Goal: Task Accomplishment & Management: Manage account settings

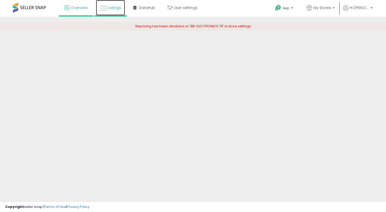
click at [111, 5] on link "Listings" at bounding box center [110, 7] width 29 height 15
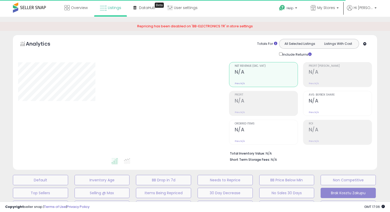
select select "**"
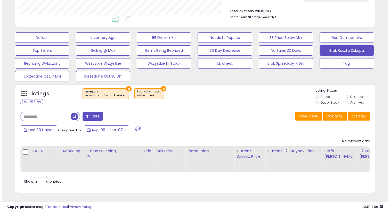
scroll to position [133, 0]
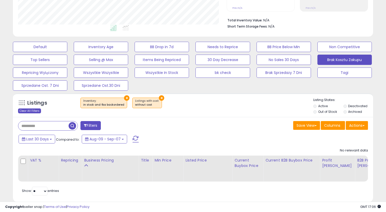
click at [24, 110] on div "Clear All Filters" at bounding box center [29, 111] width 23 height 5
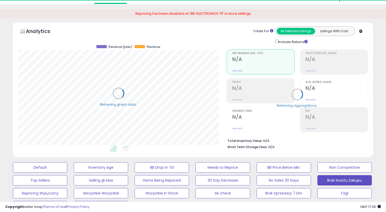
scroll to position [0, 0]
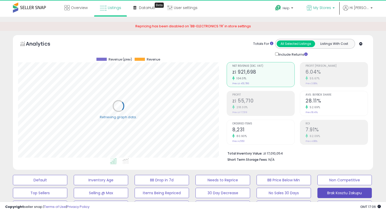
click at [325, 7] on span "My Stores" at bounding box center [322, 7] width 18 height 5
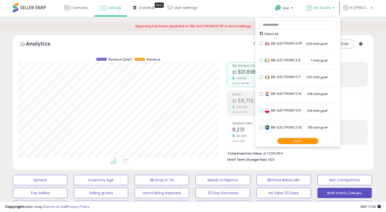
scroll to position [42, 0]
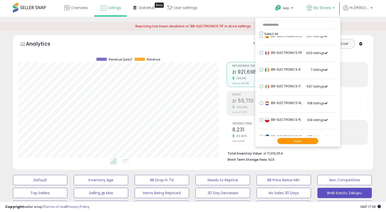
click at [298, 139] on button "Apply" at bounding box center [297, 141] width 41 height 6
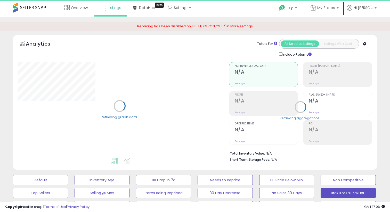
select select "**"
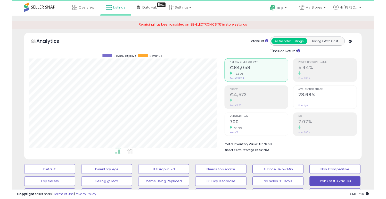
scroll to position [106, 209]
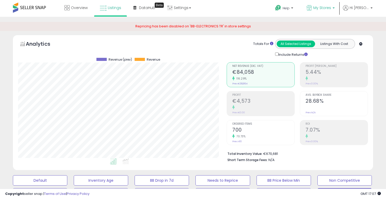
click at [321, 11] on p "My Stores" at bounding box center [321, 8] width 28 height 6
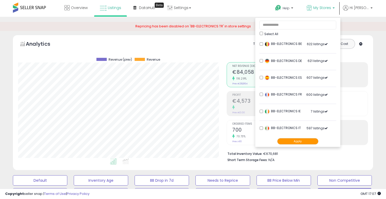
click at [303, 141] on button "Apply" at bounding box center [297, 141] width 41 height 6
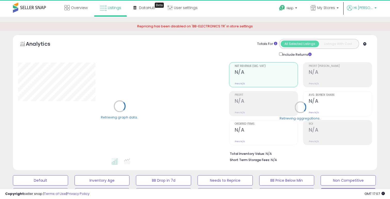
select select "**"
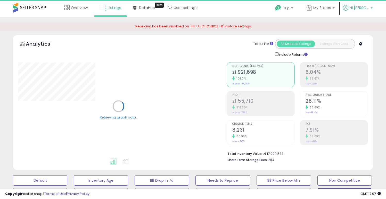
click at [368, 6] on span "Hi Mateusz" at bounding box center [359, 7] width 19 height 5
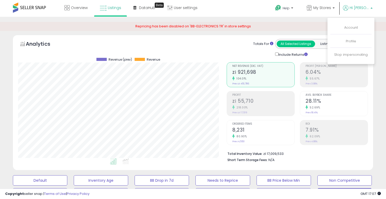
scroll to position [106, 209]
click at [356, 55] on link "Stop impersonating" at bounding box center [351, 54] width 34 height 5
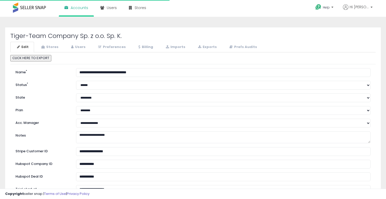
select select "**"
click at [56, 43] on link "Stores" at bounding box center [49, 47] width 29 height 11
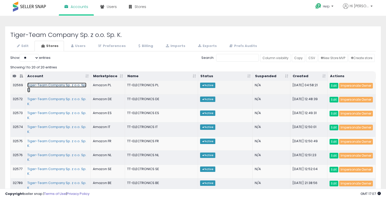
scroll to position [0, 0]
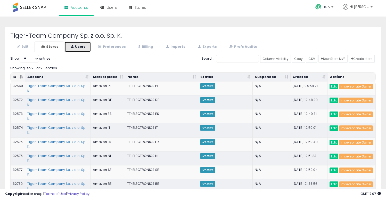
click at [83, 48] on link "Users" at bounding box center [77, 47] width 27 height 11
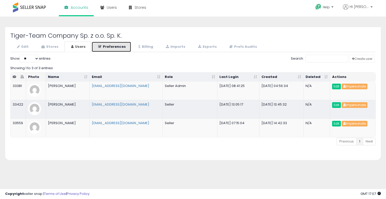
click at [119, 46] on link "Preferences" at bounding box center [112, 47] width 40 height 11
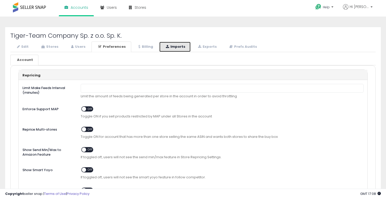
click at [166, 44] on link "Imports" at bounding box center [175, 47] width 32 height 11
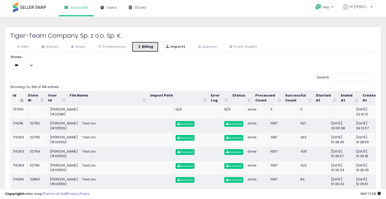
click at [145, 45] on link "Billing" at bounding box center [145, 47] width 27 height 11
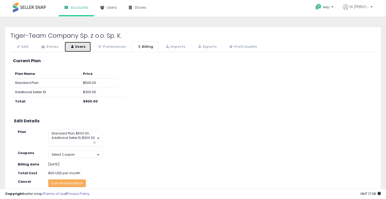
click at [80, 48] on link "Users" at bounding box center [77, 47] width 27 height 11
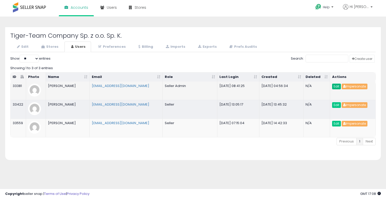
click at [336, 85] on link "Edit" at bounding box center [336, 87] width 9 height 6
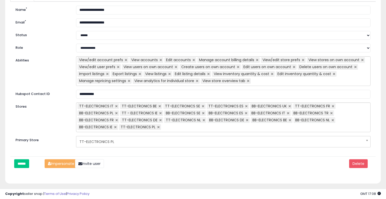
scroll to position [101, 0]
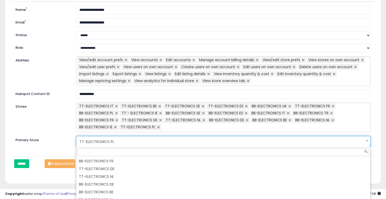
click at [120, 143] on span "TT-ELECTRONICS PL" at bounding box center [219, 141] width 281 height 9
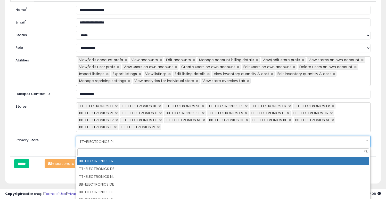
click at [127, 162] on li "BB-ELECTRONICS FR" at bounding box center [223, 161] width 292 height 8
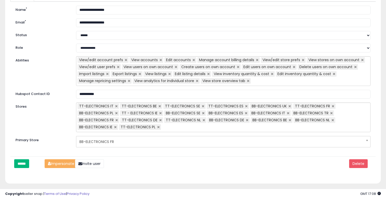
click at [25, 162] on input "******" at bounding box center [21, 163] width 15 height 9
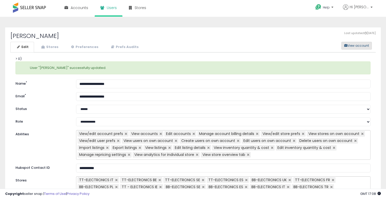
click at [358, 47] on button "View account" at bounding box center [356, 46] width 30 height 8
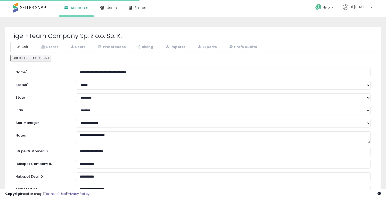
select select "**"
click at [77, 47] on link "Users" at bounding box center [77, 47] width 27 height 11
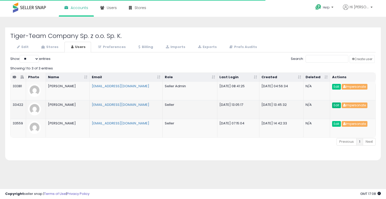
click at [337, 105] on link "Edit" at bounding box center [336, 105] width 9 height 6
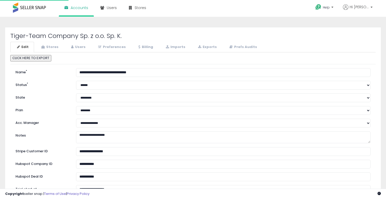
select select "**"
click at [67, 47] on link "Users" at bounding box center [77, 47] width 27 height 11
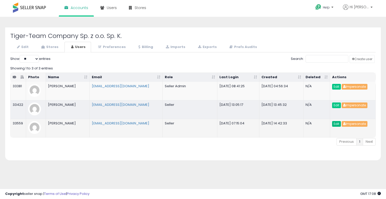
click at [336, 125] on link "Edit" at bounding box center [336, 124] width 9 height 6
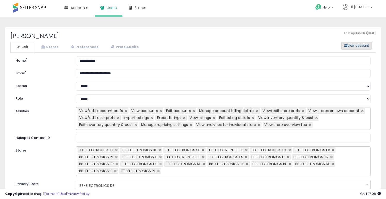
click at [353, 45] on button "View account" at bounding box center [356, 46] width 30 height 8
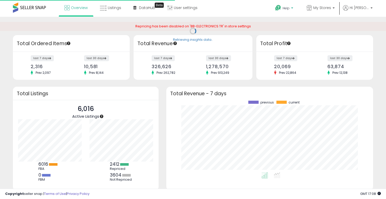
scroll to position [72, 197]
click at [112, 6] on span "Listings" at bounding box center [114, 7] width 13 height 5
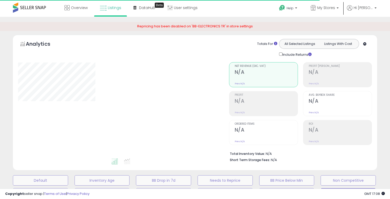
select select "**"
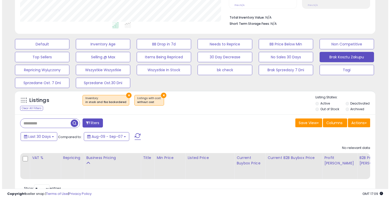
scroll to position [160, 0]
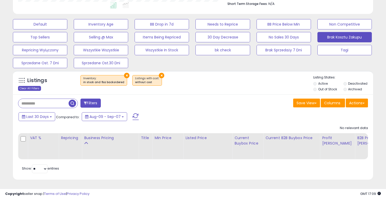
click at [35, 86] on div "Clear All Filters" at bounding box center [29, 88] width 23 height 5
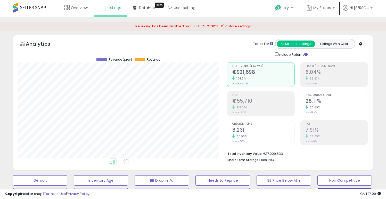
scroll to position [106, 209]
